Goal: Task Accomplishment & Management: Manage account settings

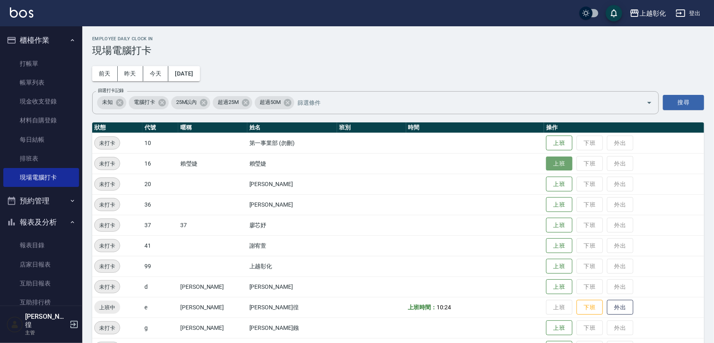
click at [546, 165] on button "上班" at bounding box center [559, 164] width 26 height 14
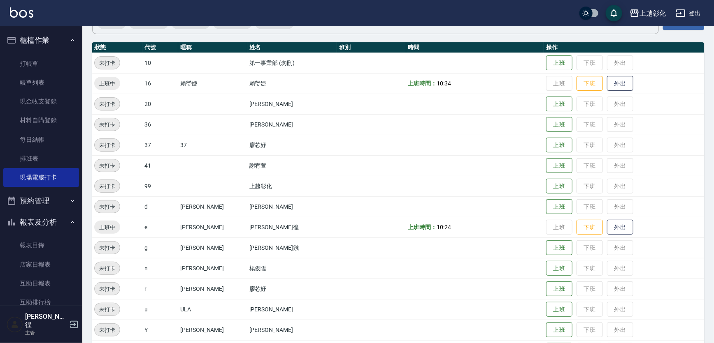
scroll to position [107, 0]
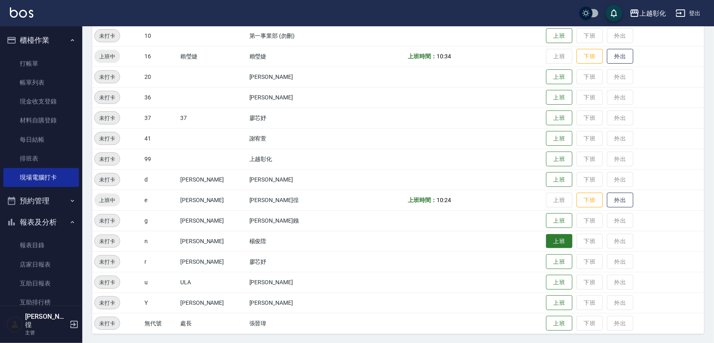
click at [553, 241] on button "上班" at bounding box center [559, 241] width 26 height 14
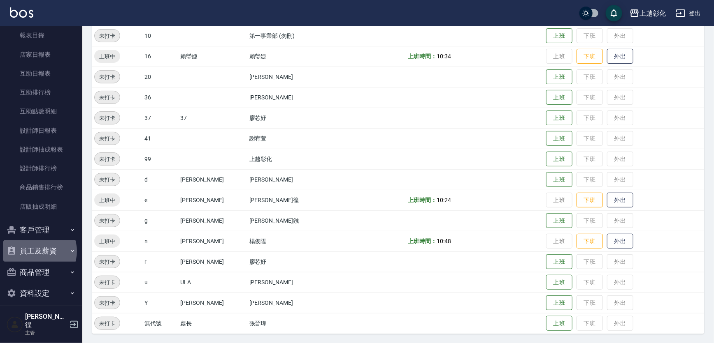
click at [36, 251] on button "員工及薪資" at bounding box center [41, 251] width 76 height 21
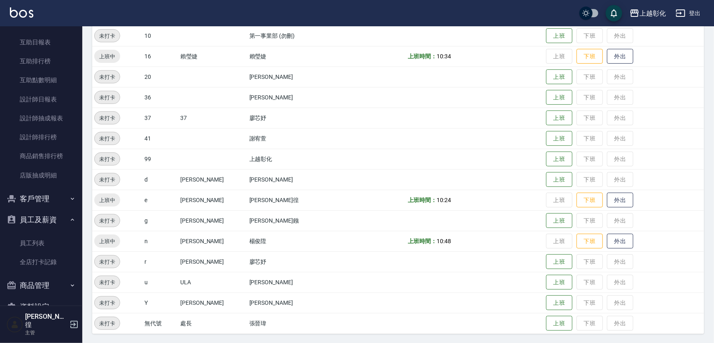
click at [44, 204] on button "客戶管理" at bounding box center [41, 198] width 76 height 21
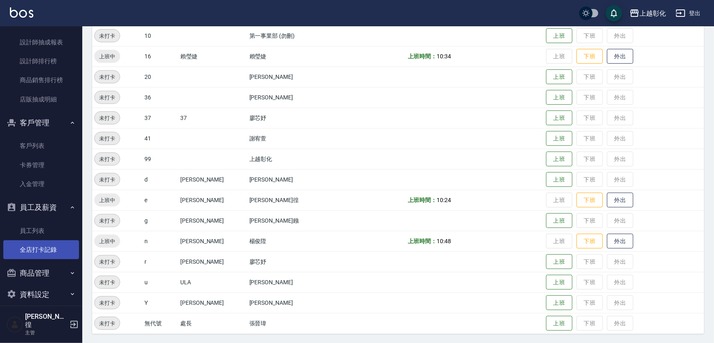
scroll to position [319, 0]
click at [62, 245] on link "全店打卡記錄" at bounding box center [41, 248] width 76 height 19
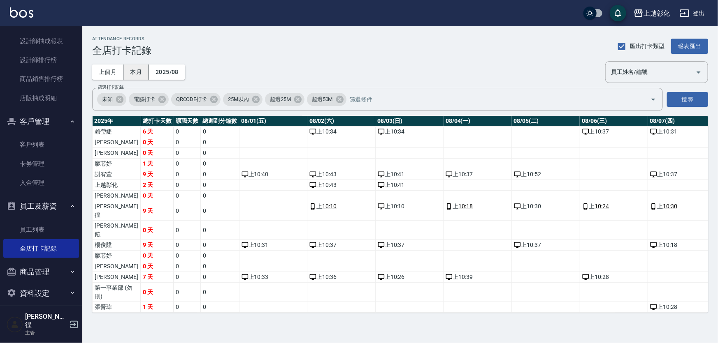
click at [139, 76] on button "本月" at bounding box center [136, 72] width 26 height 15
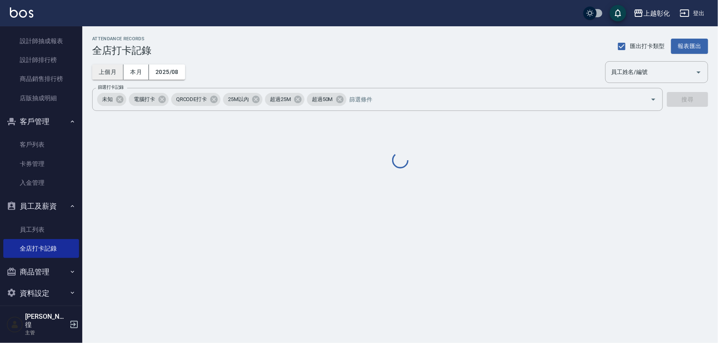
click at [109, 76] on button "上個月" at bounding box center [107, 72] width 31 height 15
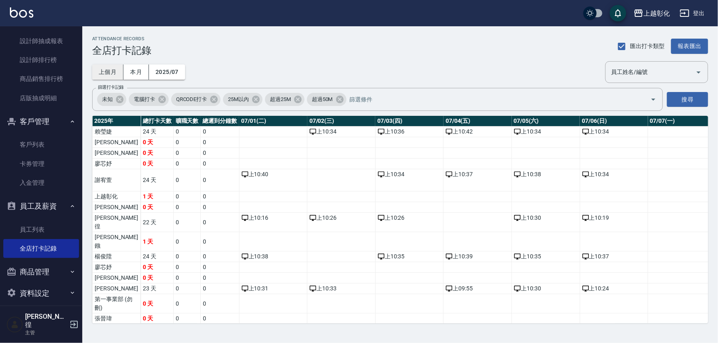
click at [109, 76] on button "上個月" at bounding box center [107, 72] width 31 height 15
click at [121, 97] on icon at bounding box center [119, 99] width 7 height 7
click at [123, 98] on span "電腦打卡" at bounding box center [112, 99] width 31 height 8
click at [132, 97] on icon at bounding box center [130, 99] width 9 height 9
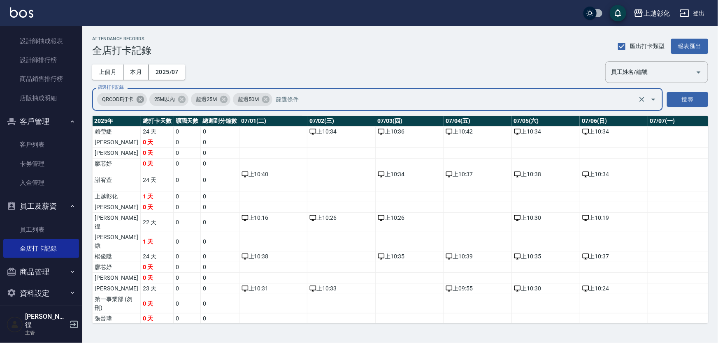
click at [132, 97] on span "QRCODE打卡" at bounding box center [117, 99] width 41 height 8
click at [136, 96] on span "QRCODE打卡" at bounding box center [117, 99] width 41 height 8
click at [138, 96] on span "QRCODE打卡" at bounding box center [117, 99] width 41 height 8
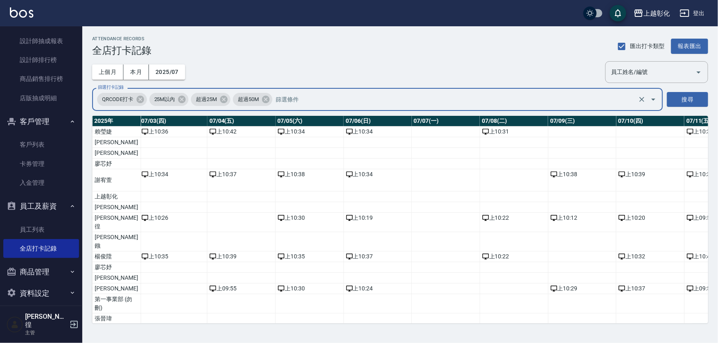
scroll to position [0, 387]
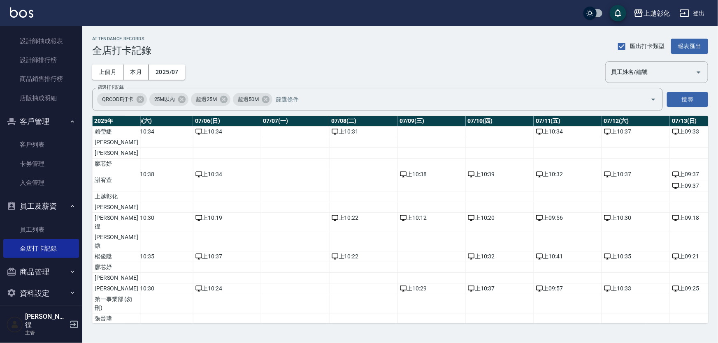
click at [331, 316] on td "a dense table" at bounding box center [363, 319] width 68 height 11
drag, startPoint x: 329, startPoint y: 324, endPoint x: 346, endPoint y: 320, distance: 16.8
click at [346, 320] on div "[DATE] 總打卡天數 曠職天數 總遲到分鐘數 07/01(二) 07/02(三) 07/03(四) 07/04(五) 07/05(六) 07/06(日) …" at bounding box center [400, 220] width 616 height 208
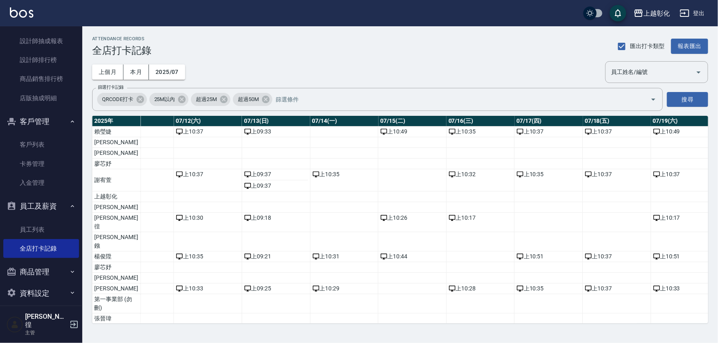
scroll to position [0, 845]
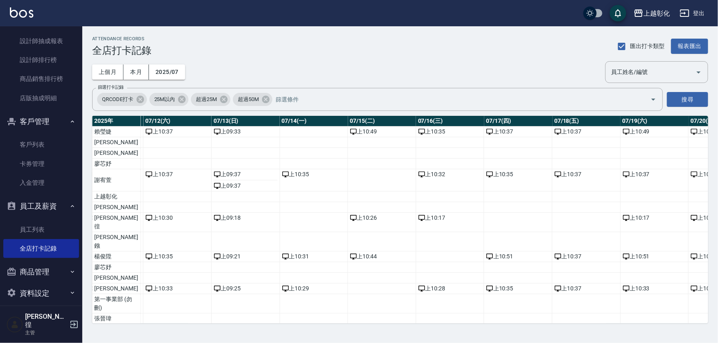
click at [484, 317] on td "a dense table" at bounding box center [518, 319] width 68 height 11
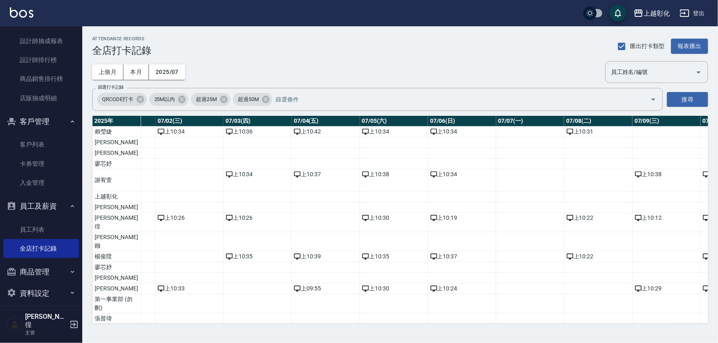
scroll to position [0, 158]
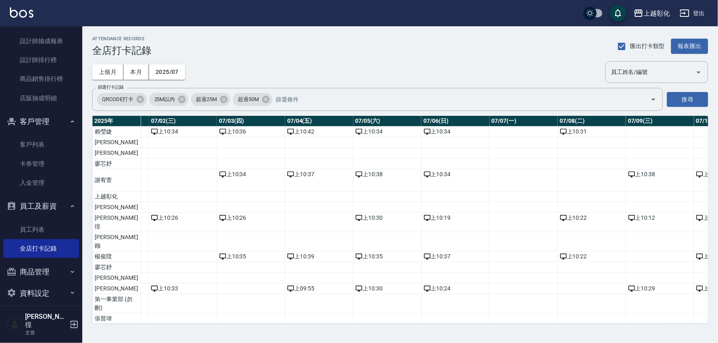
click at [235, 325] on div "ATTENDANCE RECORDS 全店打卡記錄 匯出打卡類型 報表匯出 上個月 本月 2025/07 員工姓名/編號 員工姓名/編號 篩選打卡記錄 QRC…" at bounding box center [400, 179] width 636 height 307
